Goal: Find specific page/section: Find specific page/section

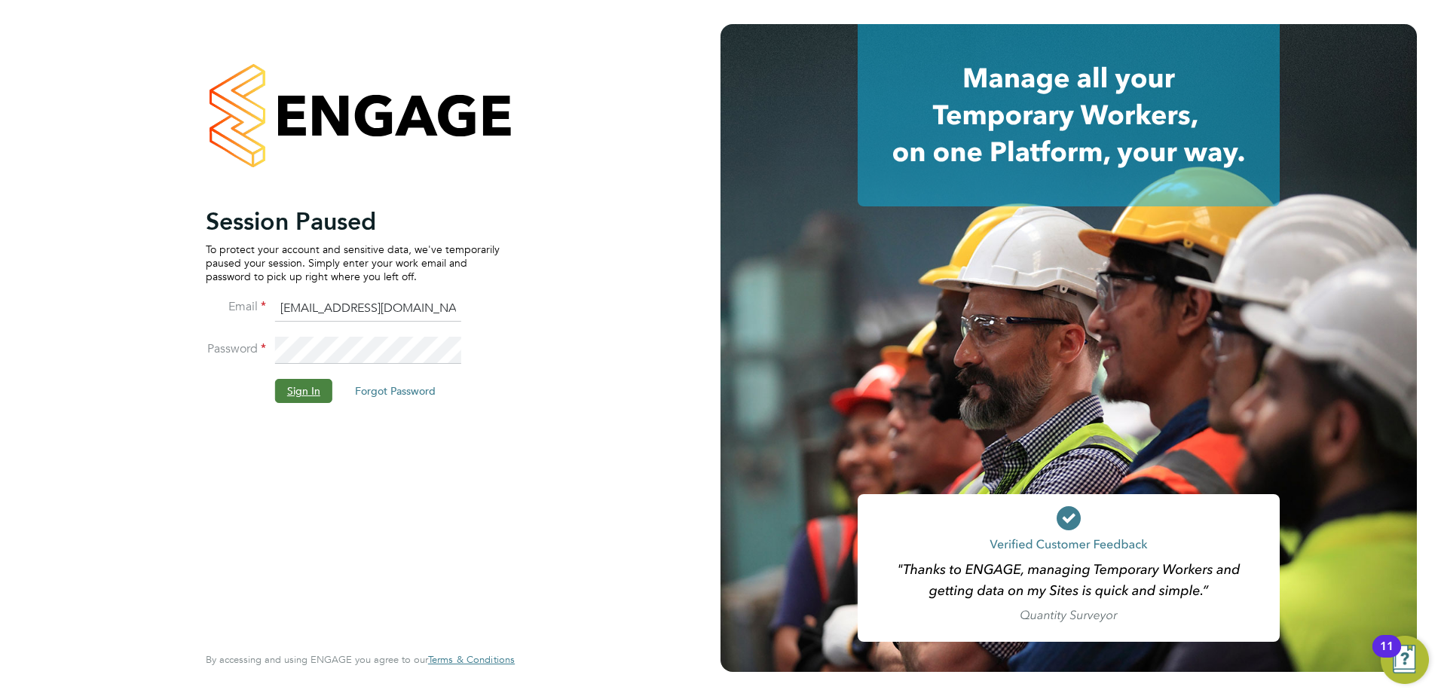
click at [294, 402] on button "Sign In" at bounding box center [303, 391] width 57 height 24
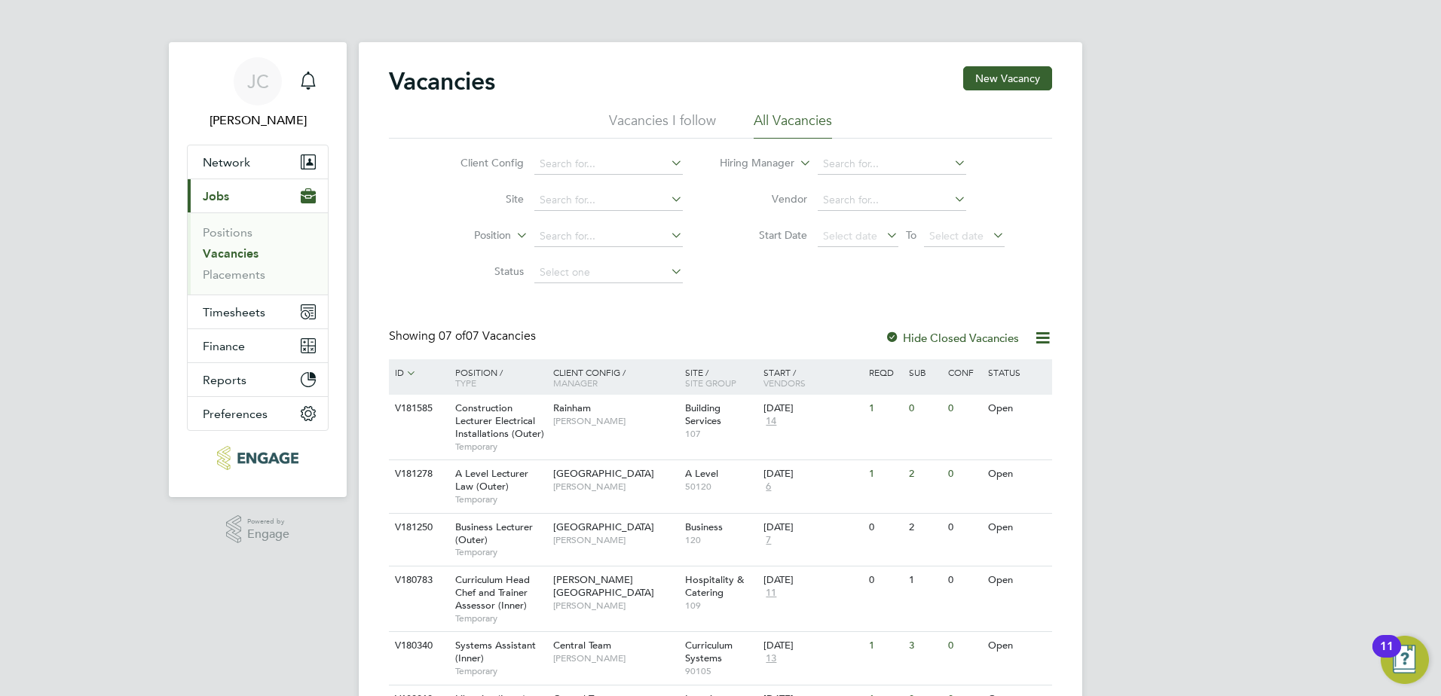
click at [249, 250] on link "Vacancies" at bounding box center [231, 253] width 56 height 14
click at [217, 254] on link "Vacancies" at bounding box center [231, 253] width 56 height 14
